Goal: Transaction & Acquisition: Register for event/course

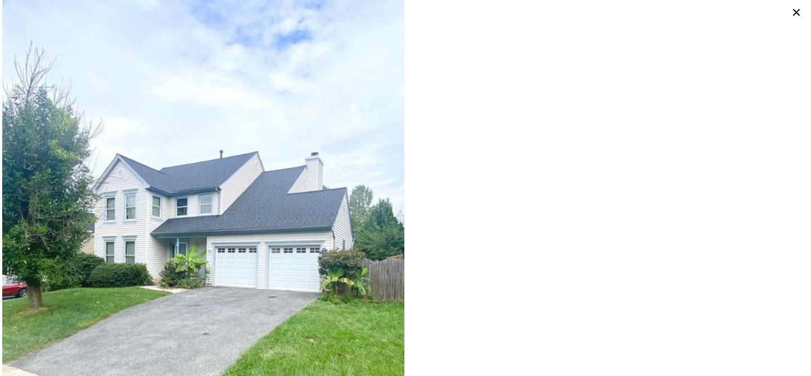
click at [795, 16] on icon at bounding box center [797, 13] width 16 height 16
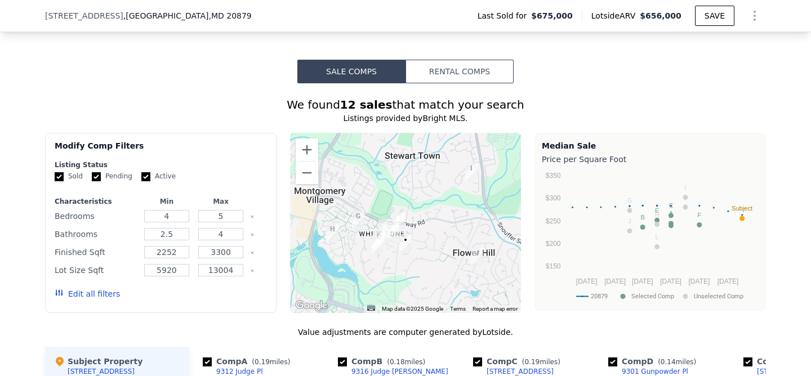
scroll to position [948, 0]
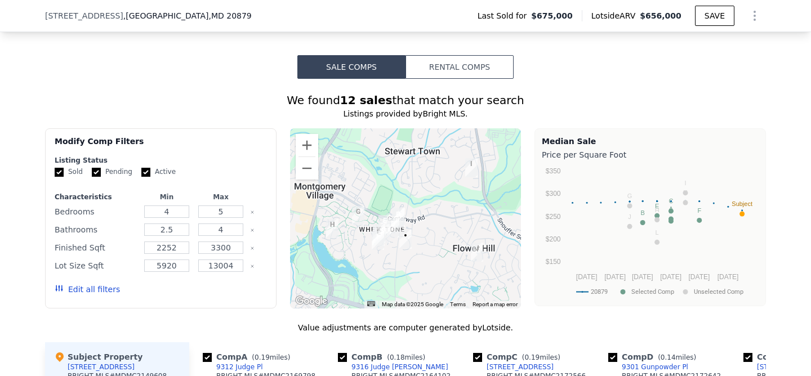
click at [463, 73] on button "Rental Comps" at bounding box center [460, 67] width 108 height 24
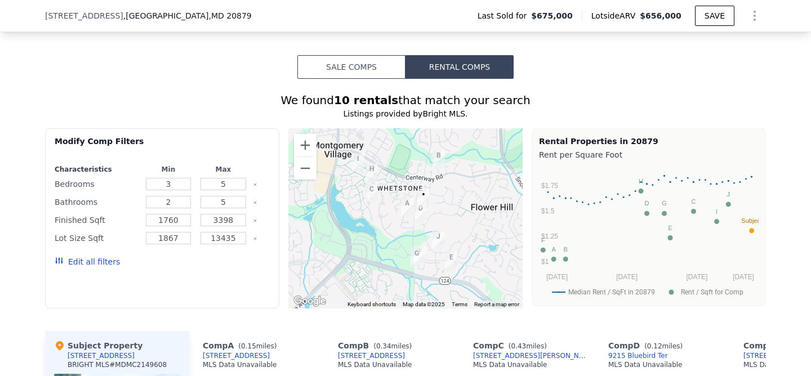
click at [347, 72] on button "Sale Comps" at bounding box center [351, 67] width 108 height 24
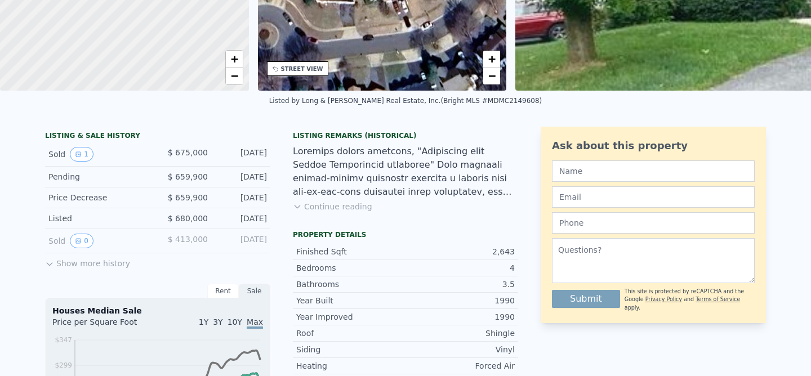
scroll to position [0, 0]
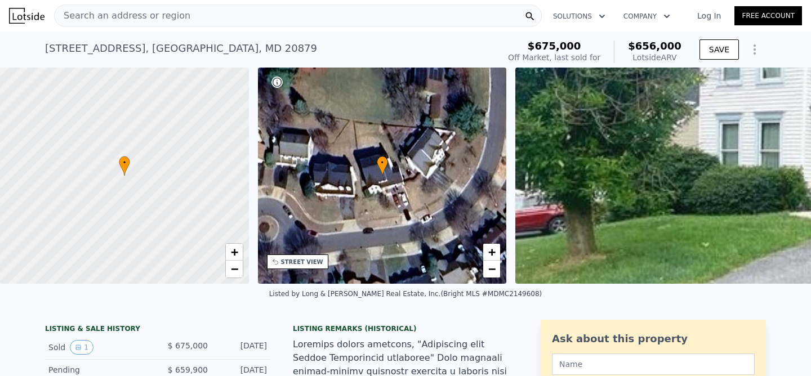
click at [757, 14] on link "Free Account" at bounding box center [769, 15] width 68 height 19
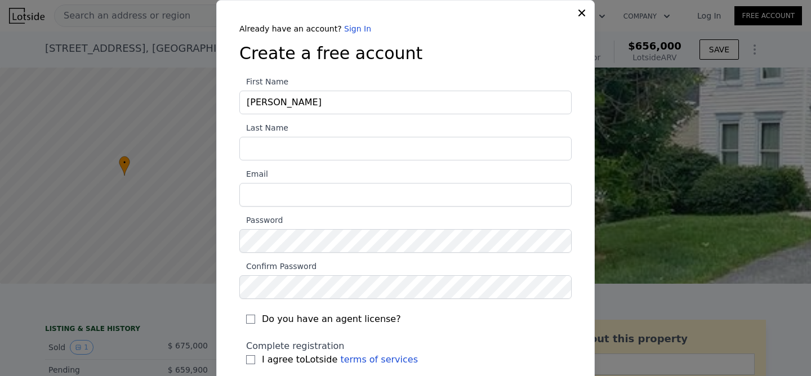
type input "CARLOS"
type input "FUENTES"
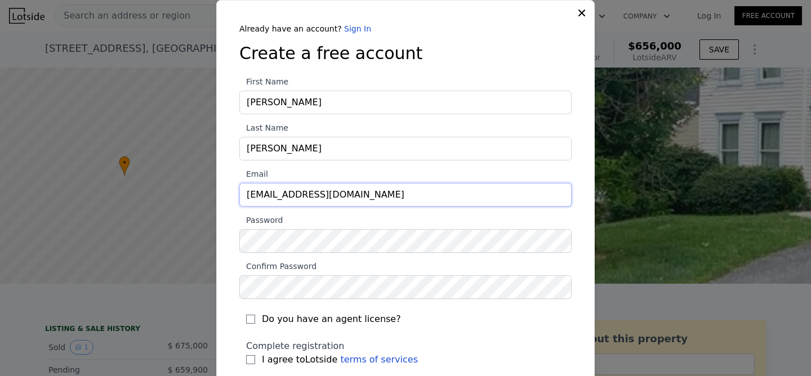
type input "cfuentes@thefuentesrealtygroup.com"
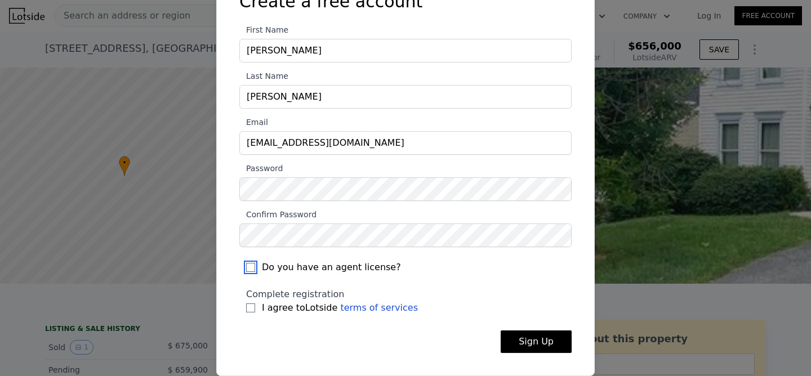
click at [254, 269] on input "Do you have an agent license?" at bounding box center [250, 267] width 9 height 9
checkbox input "true"
click at [247, 308] on input "I agree to Lotside terms of services" at bounding box center [250, 308] width 9 height 9
checkbox input "true"
click at [550, 342] on button "Sign Up" at bounding box center [536, 342] width 71 height 23
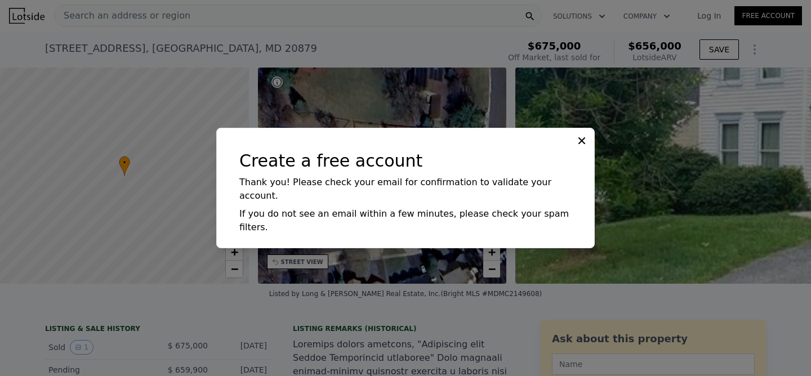
scroll to position [0, 0]
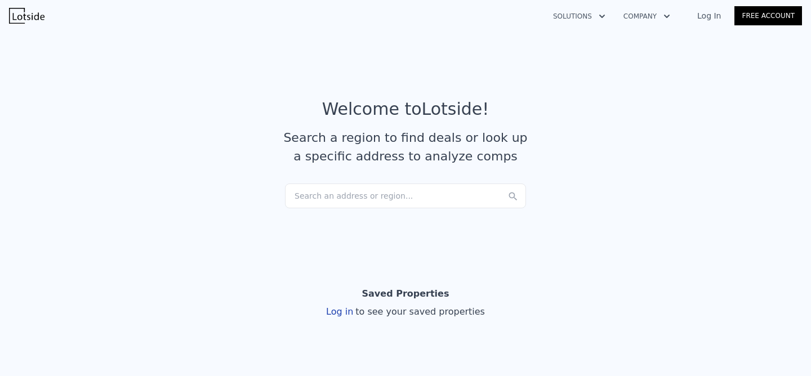
click at [345, 195] on div "Search an address or region..." at bounding box center [405, 196] width 241 height 25
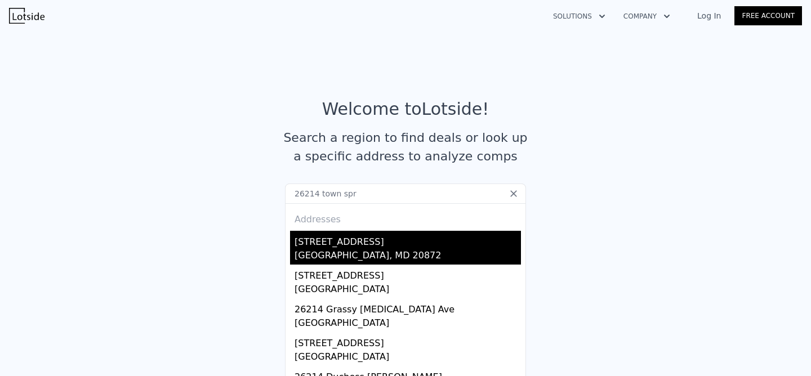
type input "26214 town spr"
click at [349, 252] on div "[GEOGRAPHIC_DATA], MD 20872" at bounding box center [408, 257] width 226 height 16
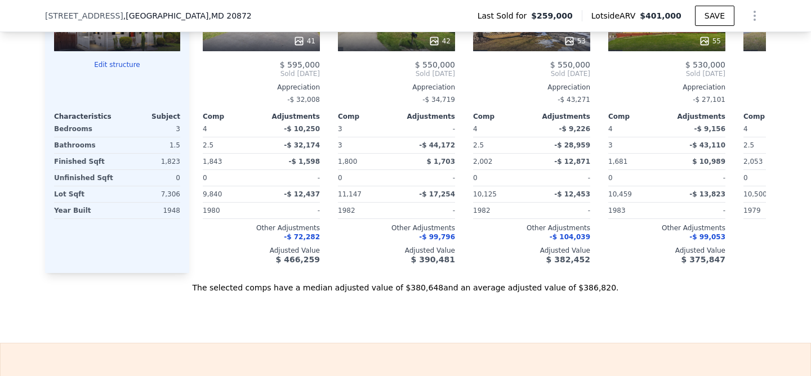
scroll to position [1195, 0]
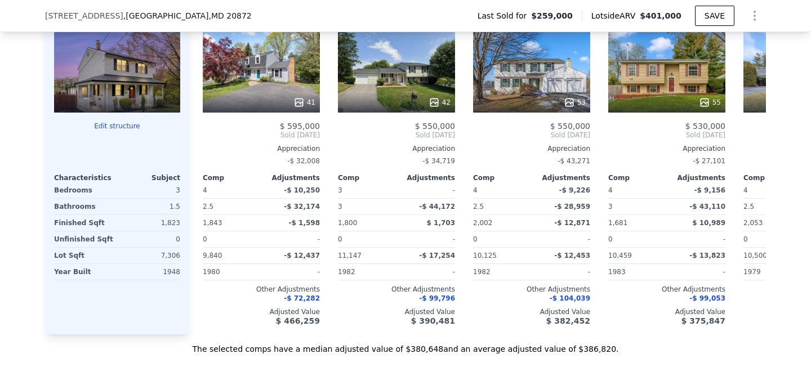
click at [130, 91] on div at bounding box center [117, 72] width 126 height 81
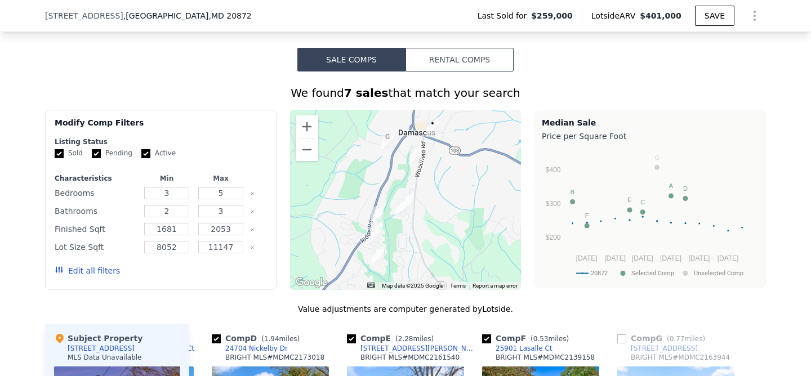
scroll to position [859, 0]
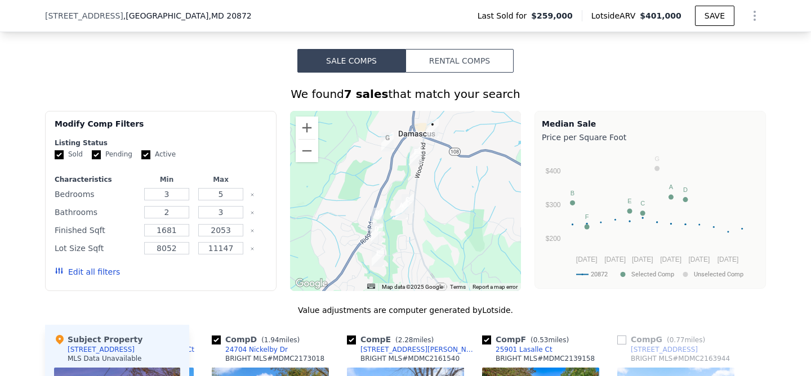
click at [455, 66] on button "Rental Comps" at bounding box center [460, 61] width 108 height 24
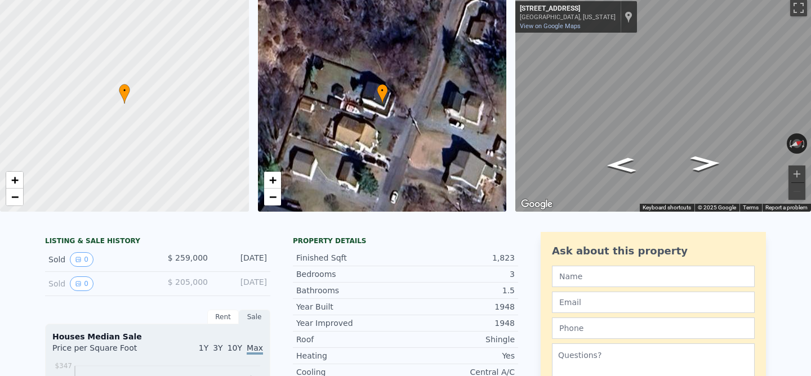
scroll to position [0, 0]
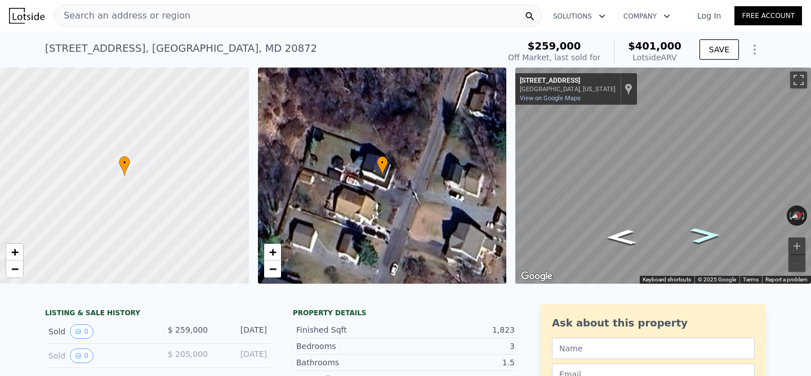
click at [701, 236] on icon "Go North, Town Spring Rd" at bounding box center [705, 235] width 55 height 23
click at [625, 237] on icon "Go South, Town Spring Rd" at bounding box center [621, 237] width 55 height 23
click at [624, 235] on icon "Go South, Town Spring Rd" at bounding box center [621, 237] width 55 height 23
click at [368, 217] on div "• + − • + − ← Move left → Move right ↑ Move up ↓ Move down + Zoom in - Zoom out…" at bounding box center [405, 176] width 811 height 216
click at [438, 195] on div "• + − • + − ← Move left → Move right ↑ Move up ↓ Move down + Zoom in - Zoom out…" at bounding box center [405, 176] width 811 height 216
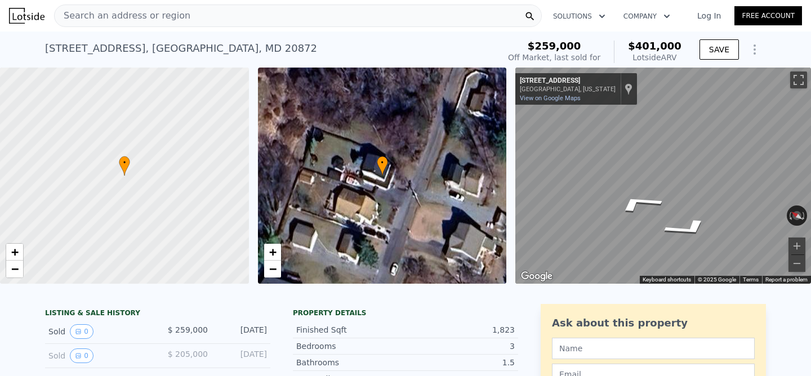
click at [18, 16] on img at bounding box center [26, 16] width 35 height 16
